Goal: Task Accomplishment & Management: Manage account settings

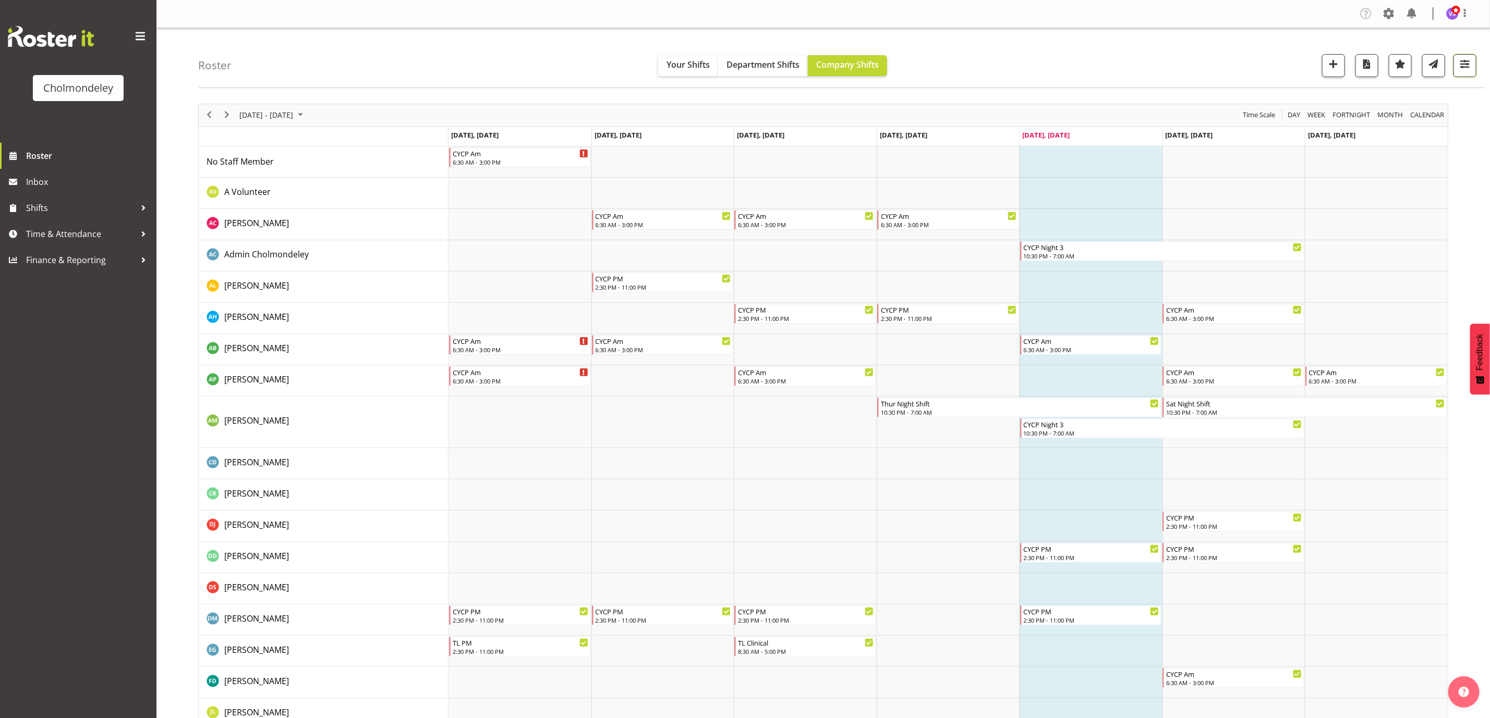
click at [1469, 59] on span "button" at bounding box center [1465, 64] width 14 height 14
click at [1450, 261] on select "Staff Role Shift - Horizontal Shift - Vertical Staff - Location" at bounding box center [1398, 256] width 138 height 21
select select "shift"
click at [1329, 246] on select "Staff Role Shift - Horizontal Shift - Vertical Staff - Location" at bounding box center [1398, 256] width 138 height 21
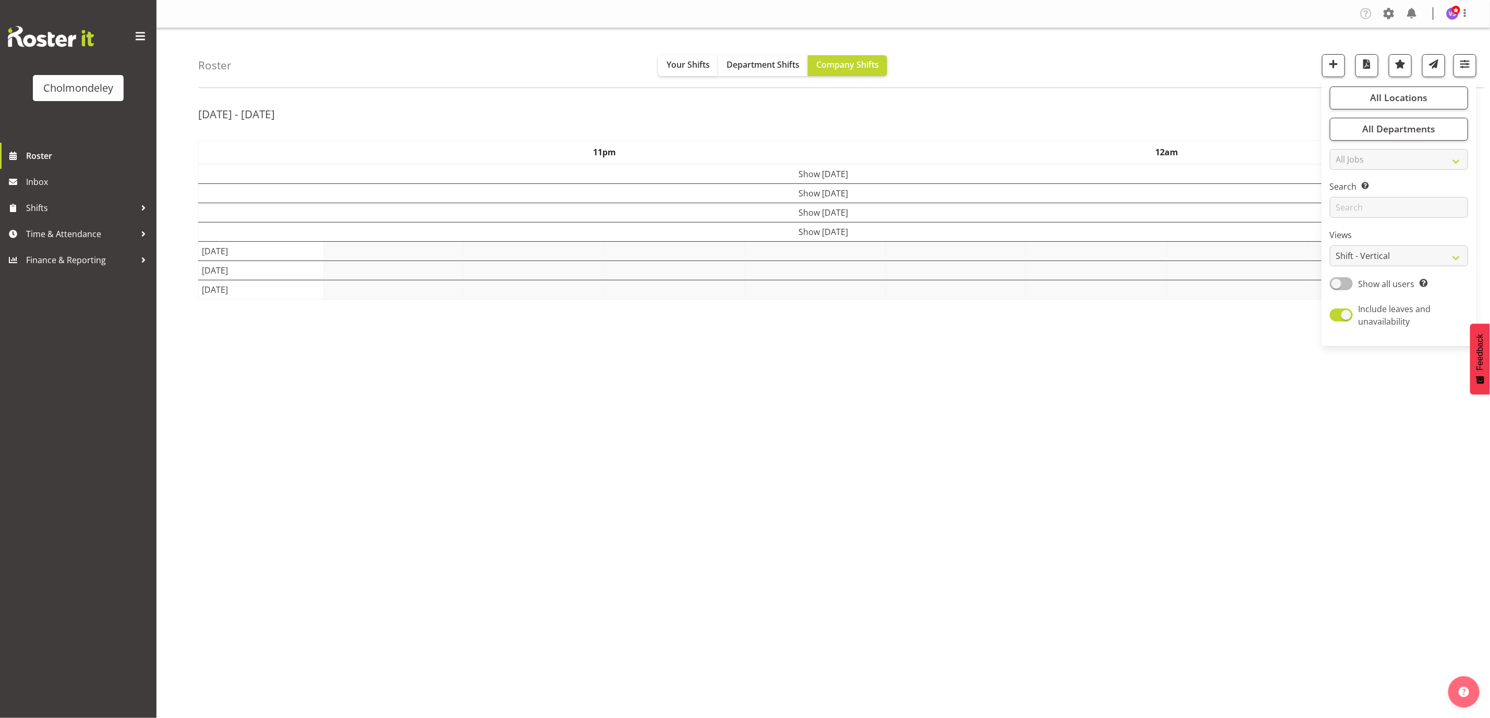
click at [1341, 283] on span at bounding box center [1340, 283] width 23 height 13
click at [1336, 283] on input "Show all users Show only rostered employees" at bounding box center [1332, 283] width 7 height 7
checkbox input "true"
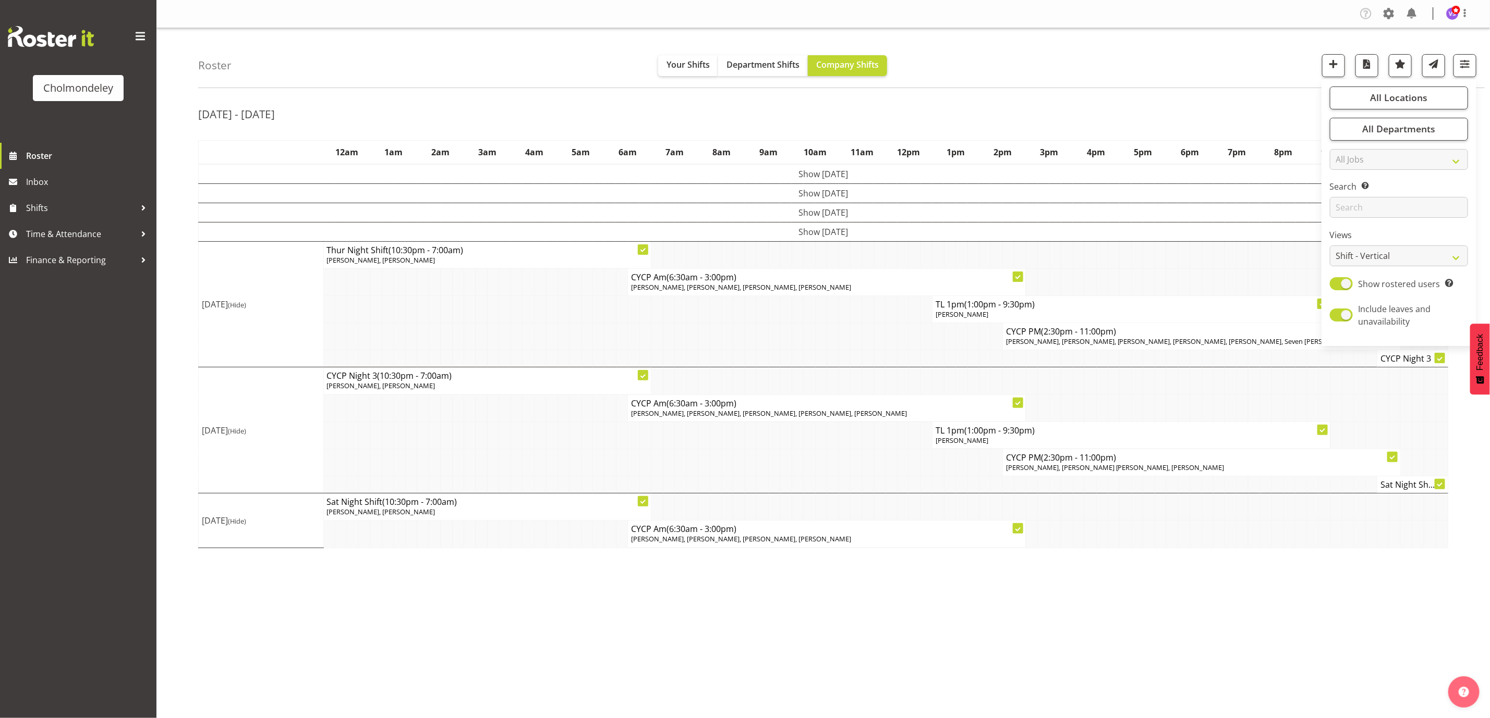
click at [1239, 81] on div "Roster Your Shifts Department Shifts Company Shifts All Locations [GEOGRAPHIC_D…" at bounding box center [841, 58] width 1286 height 60
click at [1466, 18] on span at bounding box center [1464, 13] width 13 height 13
click at [1436, 55] on link "Log Out" at bounding box center [1421, 54] width 100 height 19
